Goal: Task Accomplishment & Management: Use online tool/utility

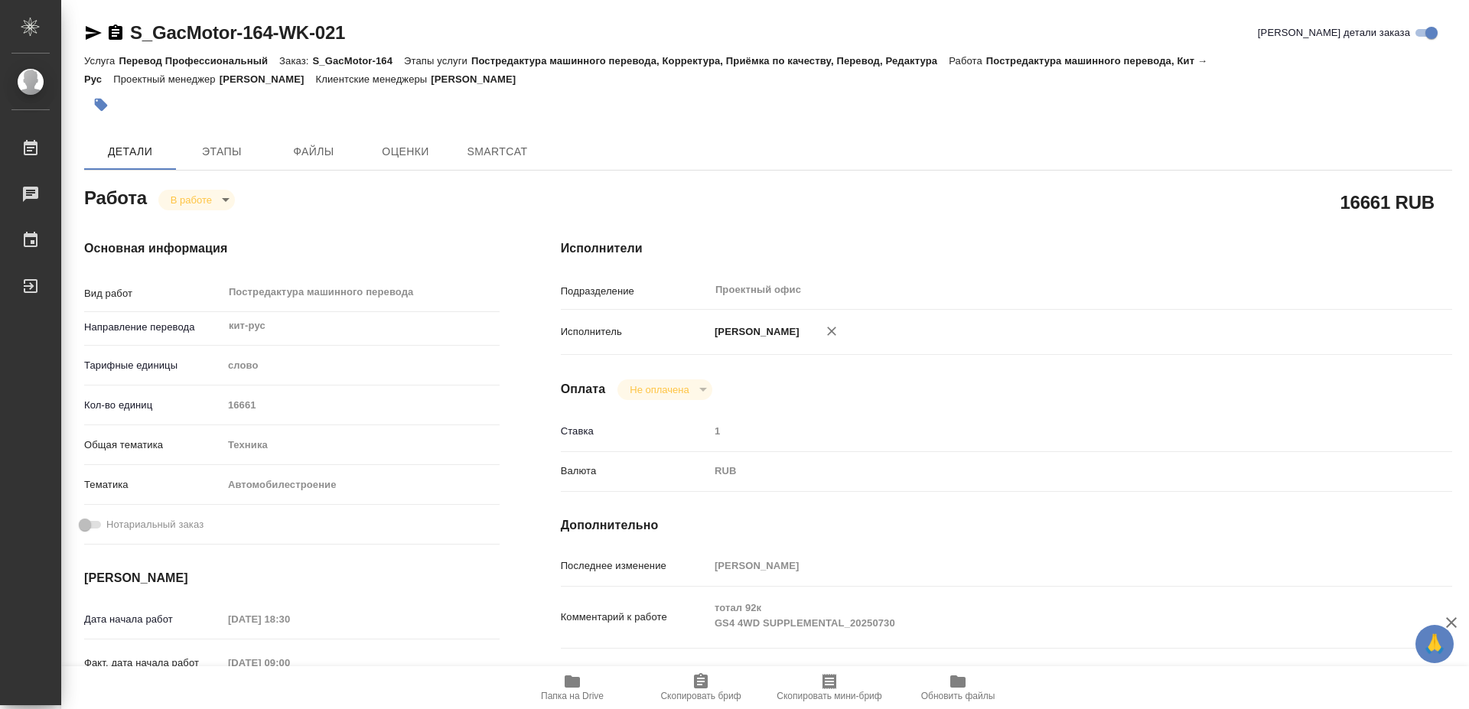
type textarea "x"
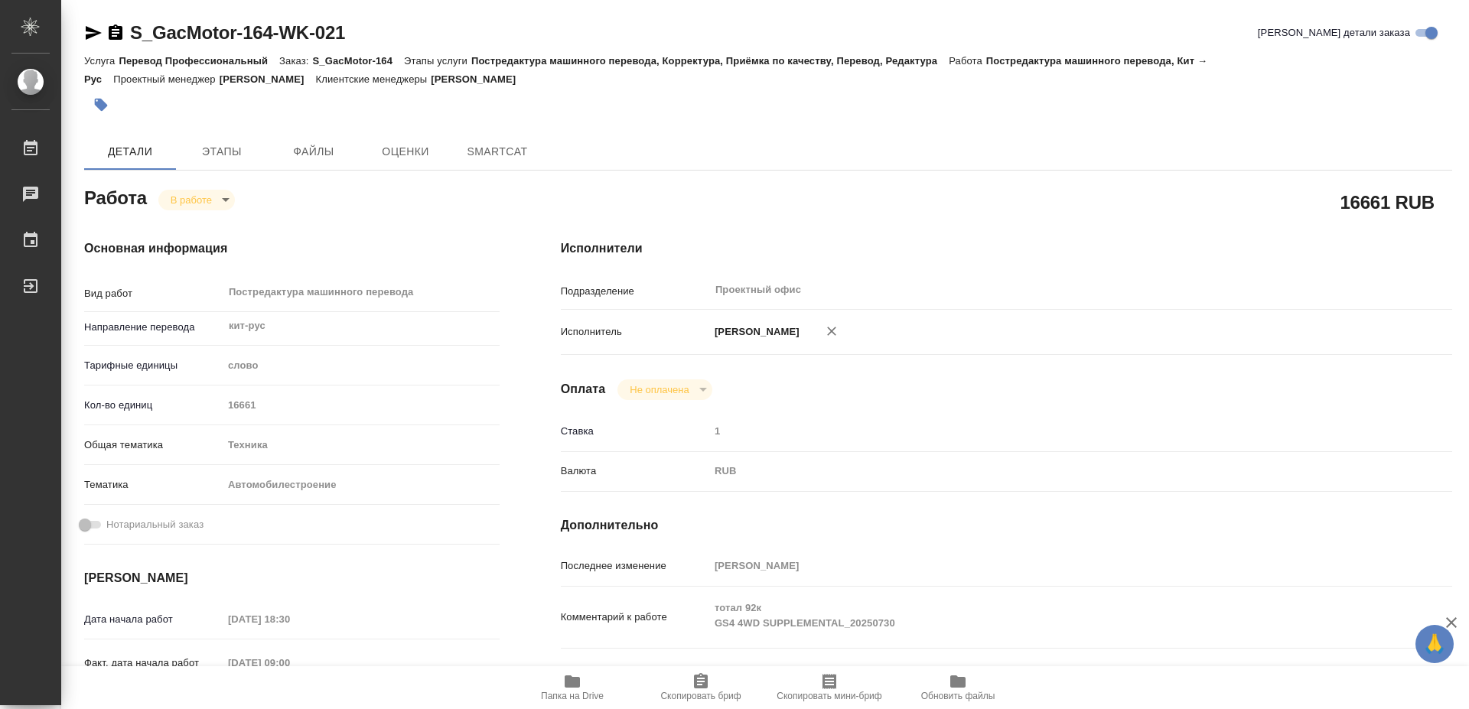
type textarea "x"
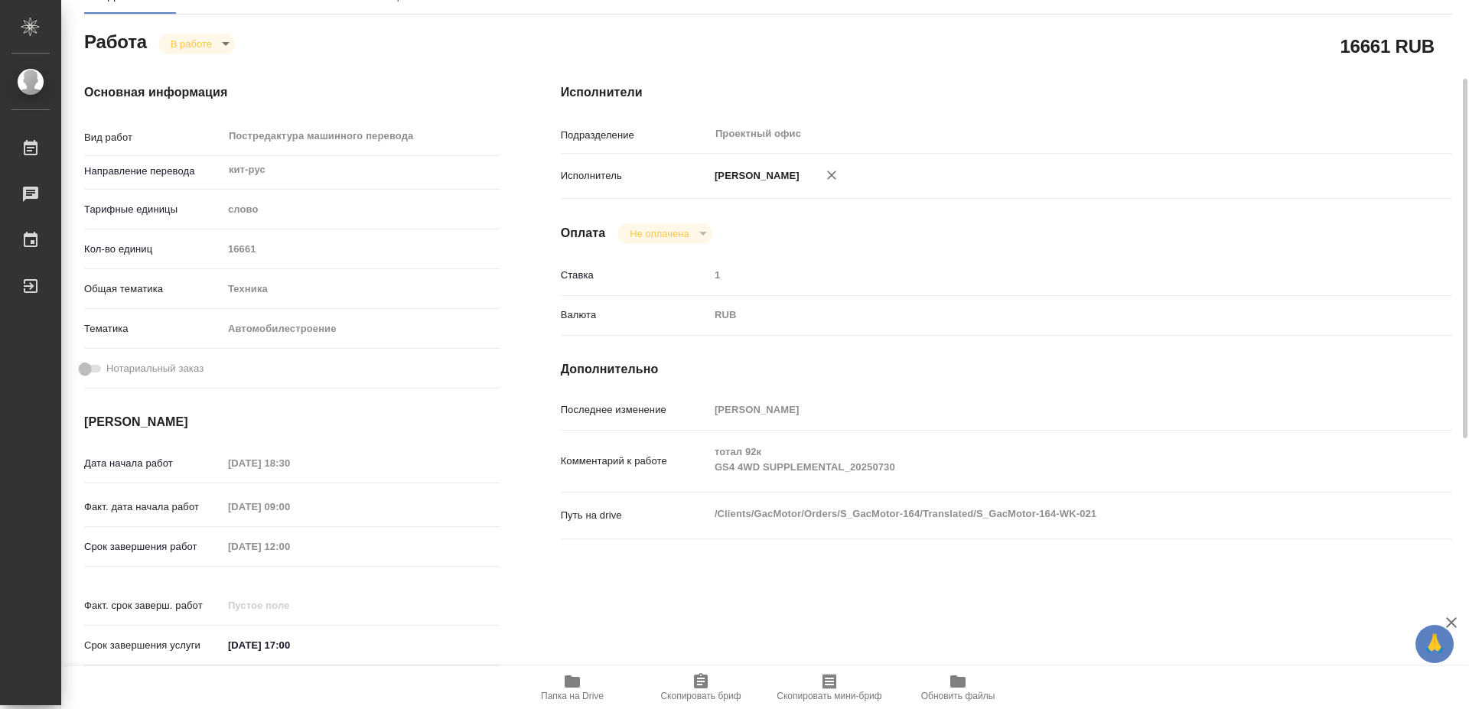
type textarea "x"
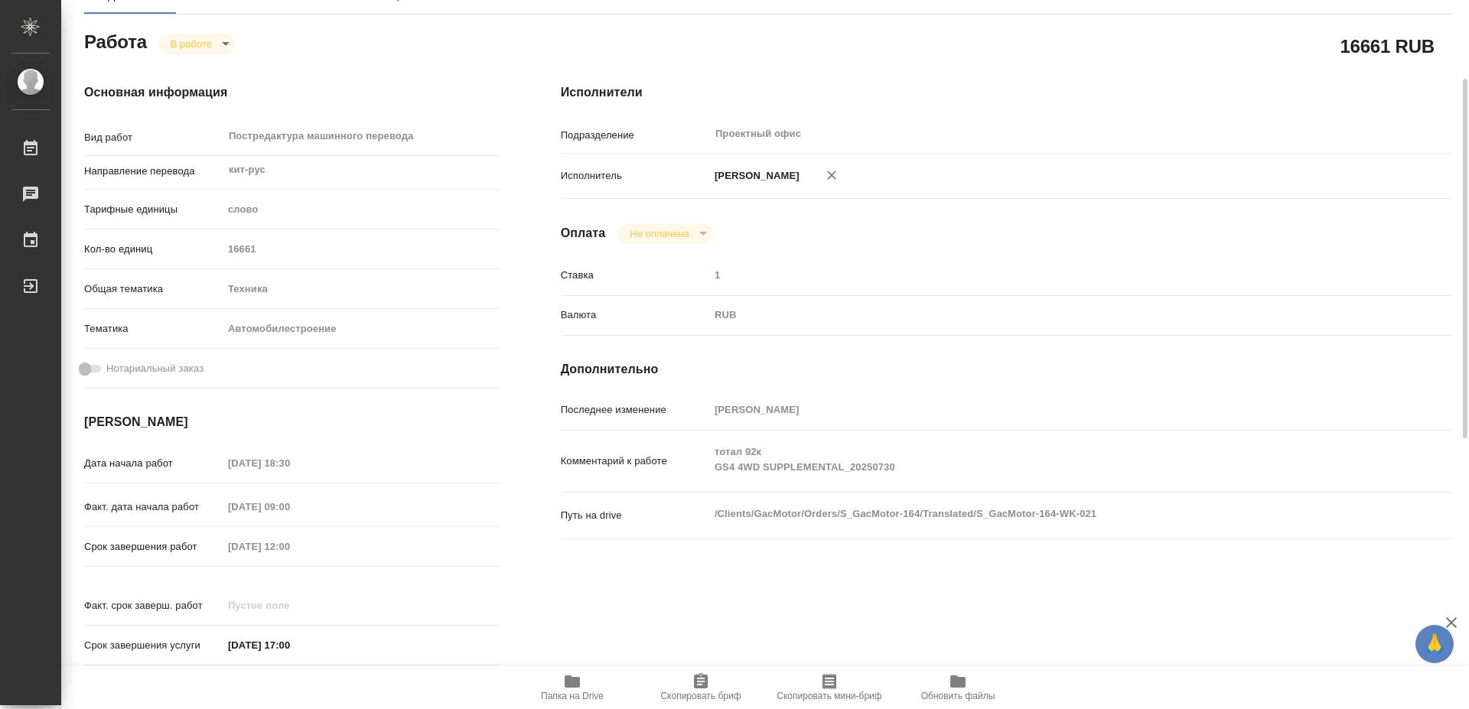
scroll to position [468, 0]
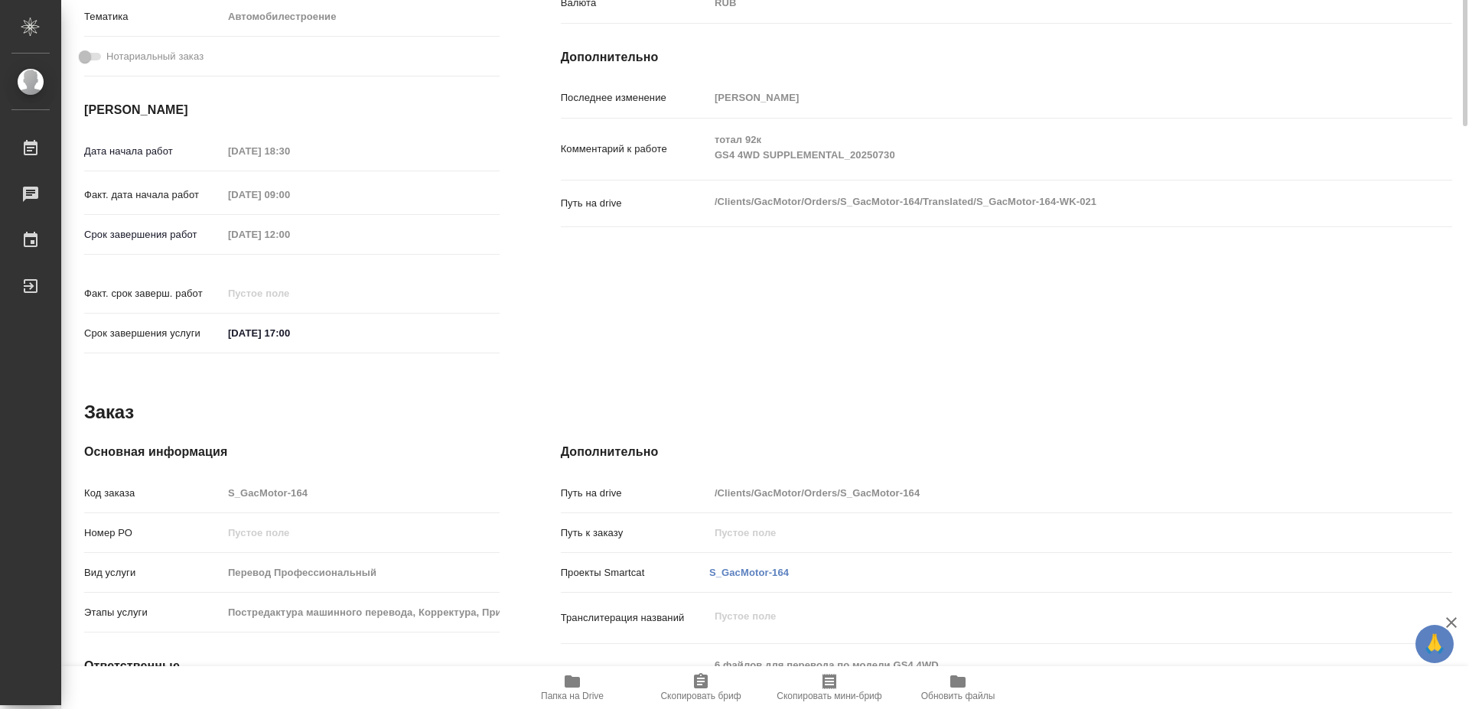
type textarea "x"
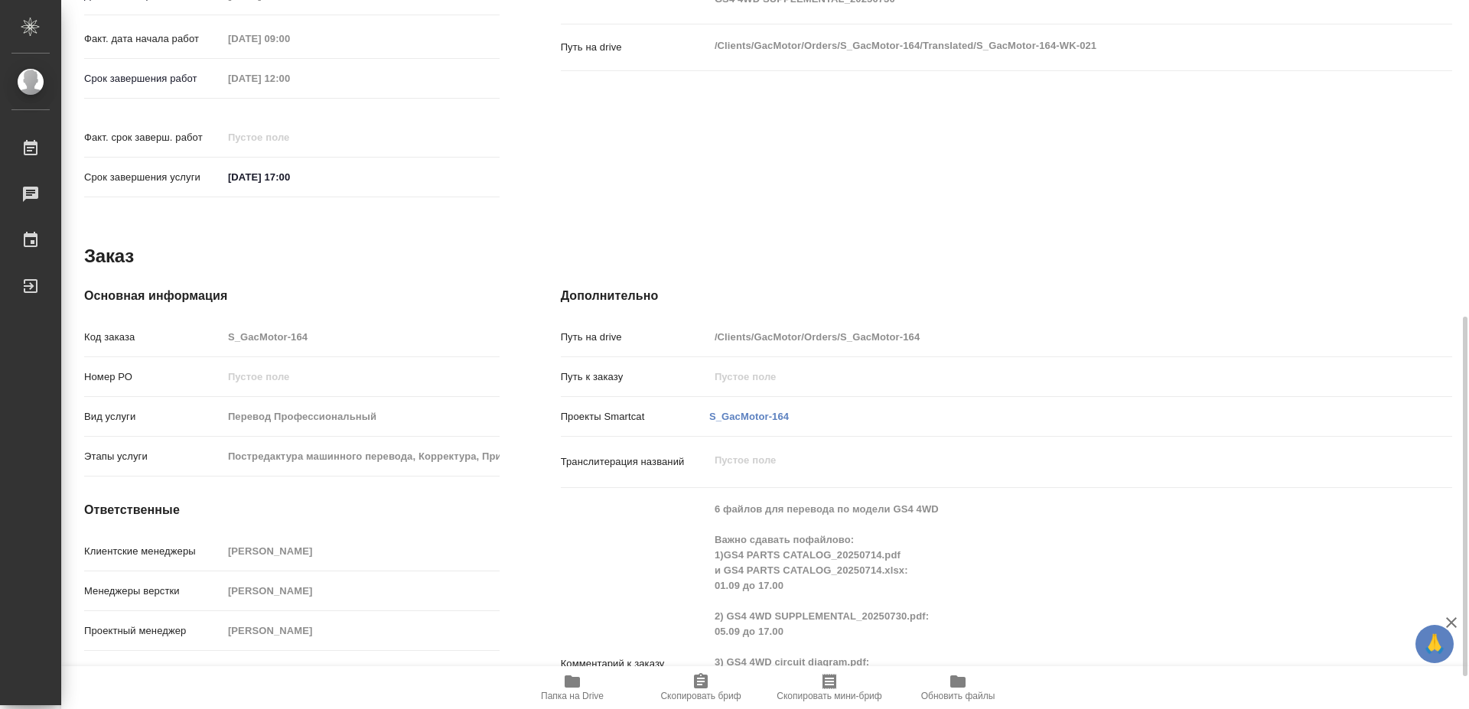
scroll to position [688, 0]
